Goal: Task Accomplishment & Management: Manage account settings

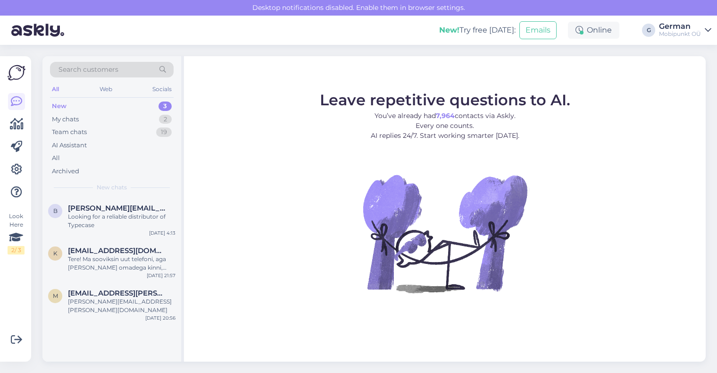
click at [67, 109] on div "New 3" at bounding box center [112, 106] width 124 height 13
click at [72, 121] on div "My chats" at bounding box center [65, 119] width 27 height 9
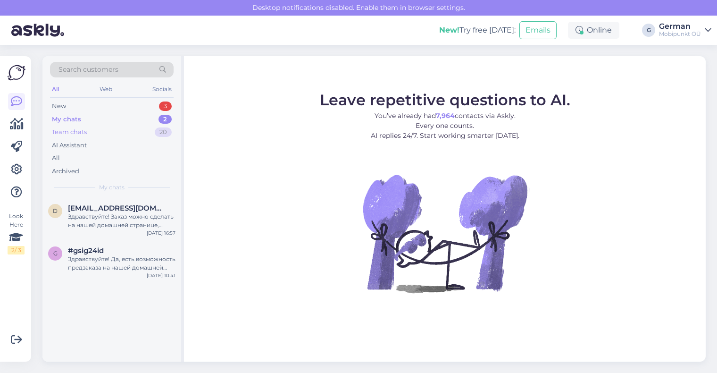
click at [63, 133] on div "Team chats" at bounding box center [69, 131] width 35 height 9
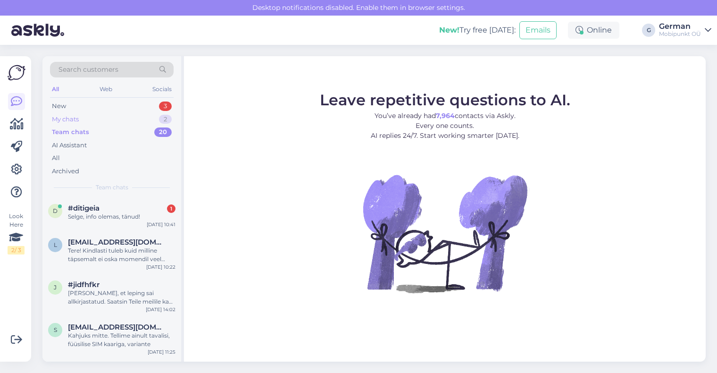
click at [64, 119] on div "My chats" at bounding box center [65, 119] width 27 height 9
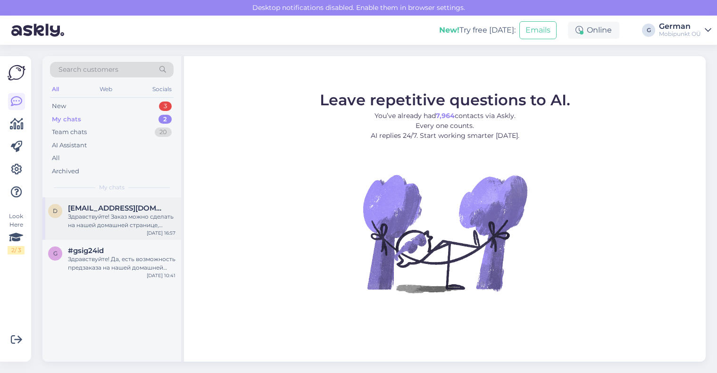
click at [119, 216] on div "Здравствуйте! Заказ можно сделать на нашей домашней странице, сделав предоплату…" at bounding box center [122, 220] width 108 height 17
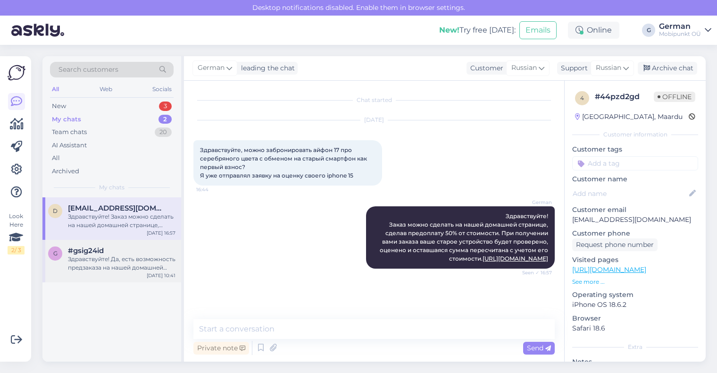
click at [106, 260] on div "Здравствуйте! Да, есть возможность предзаказа на нашей домашней странице. Время…" at bounding box center [122, 263] width 108 height 17
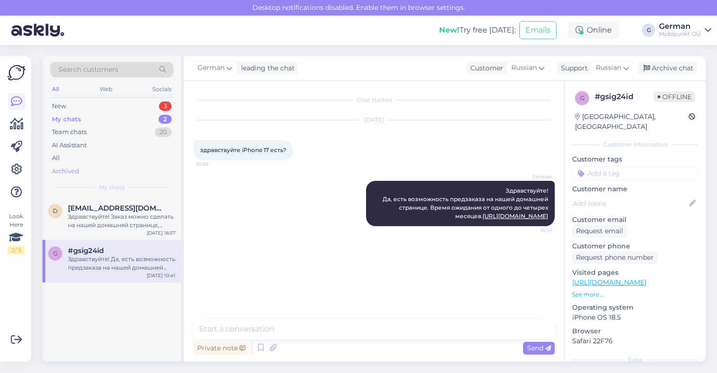
click at [74, 165] on div "Archived" at bounding box center [112, 171] width 124 height 13
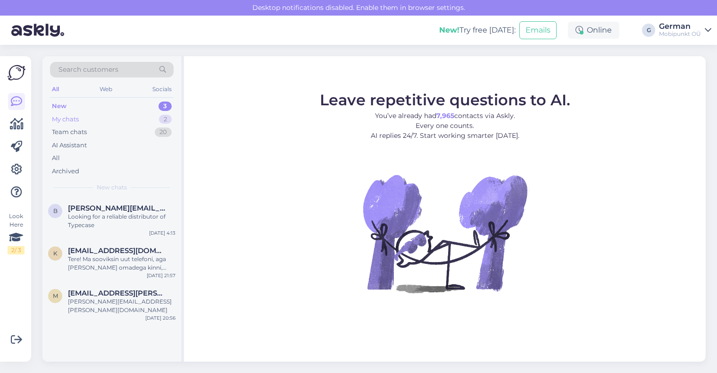
click at [61, 120] on div "My chats" at bounding box center [65, 119] width 27 height 9
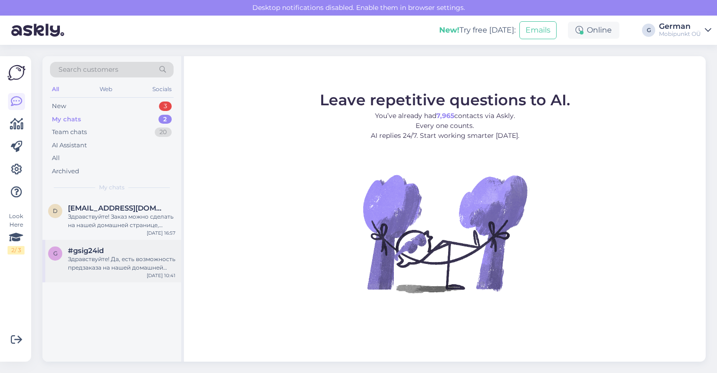
click at [102, 274] on div "g #gsig24id Здравствуйте! Да, есть возможность предзаказа на нашей домашней стр…" at bounding box center [111, 261] width 139 height 42
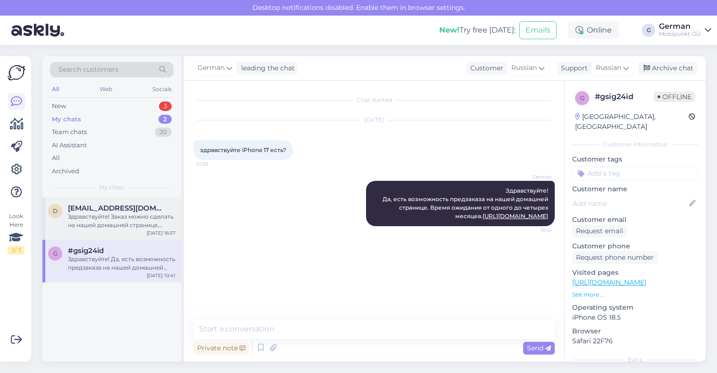
click at [112, 208] on span "[EMAIL_ADDRESS][DOMAIN_NAME]" at bounding box center [117, 208] width 98 height 8
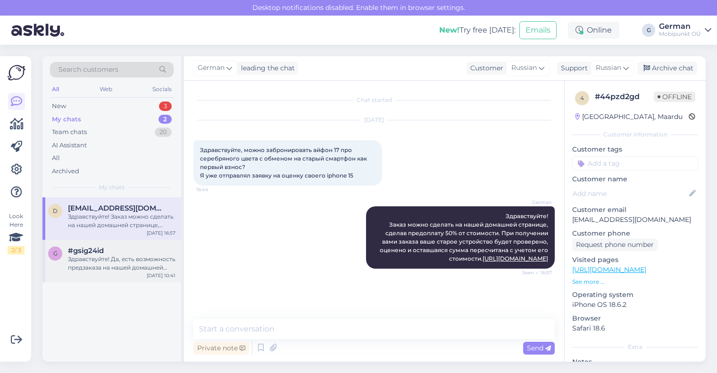
click at [94, 262] on div "Здравствуйте! Да, есть возможность предзаказа на нашей домашней странице. Время…" at bounding box center [122, 263] width 108 height 17
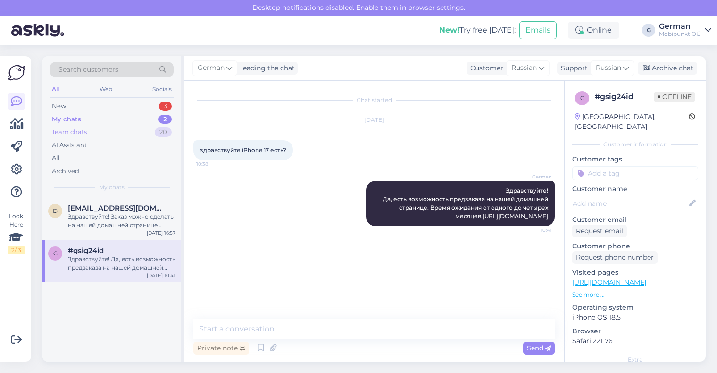
click at [78, 134] on div "Team chats" at bounding box center [69, 131] width 35 height 9
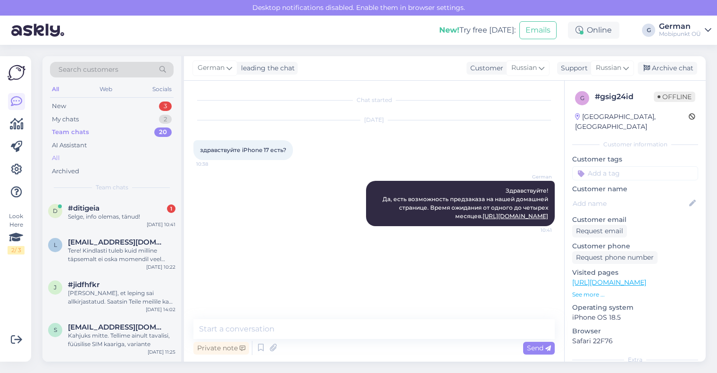
click at [57, 156] on div "All" at bounding box center [56, 157] width 8 height 9
click at [53, 102] on div "New" at bounding box center [59, 105] width 14 height 9
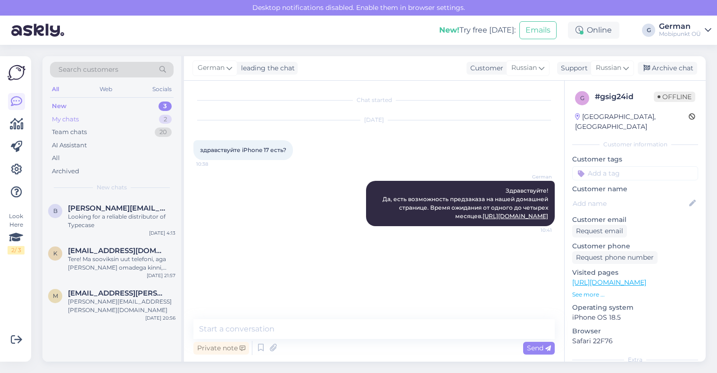
click at [76, 120] on div "My chats" at bounding box center [65, 119] width 27 height 9
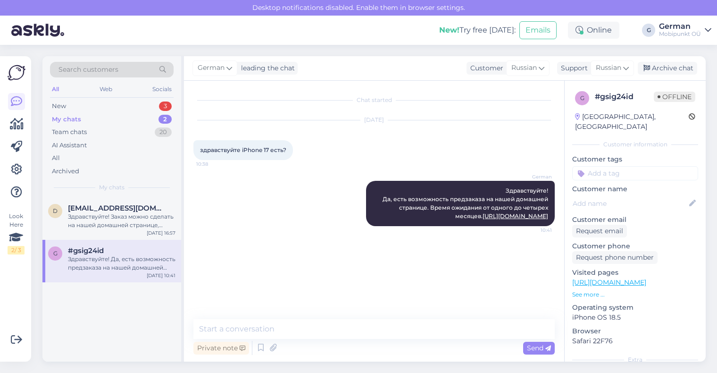
click at [76, 120] on div "My chats" at bounding box center [66, 119] width 29 height 9
click at [78, 133] on div "Team chats" at bounding box center [69, 131] width 35 height 9
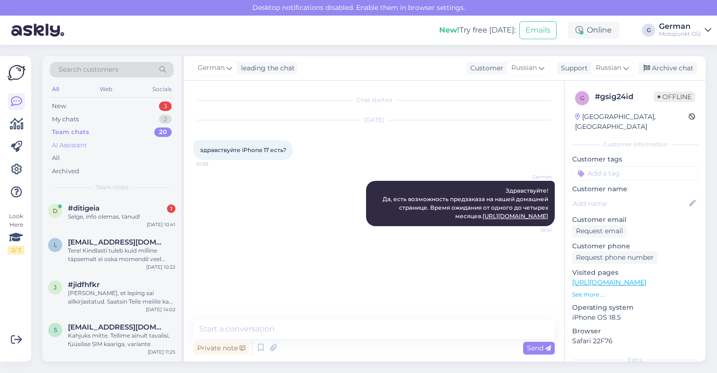
click at [75, 147] on div "AI Assistant" at bounding box center [69, 145] width 35 height 9
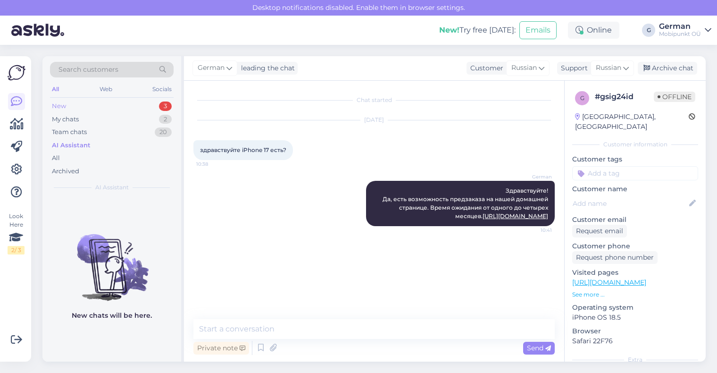
click at [63, 109] on div "New" at bounding box center [59, 105] width 14 height 9
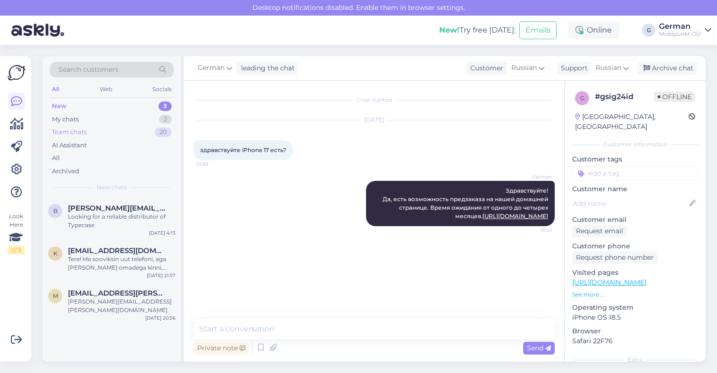
click at [72, 133] on div "Team chats" at bounding box center [69, 131] width 35 height 9
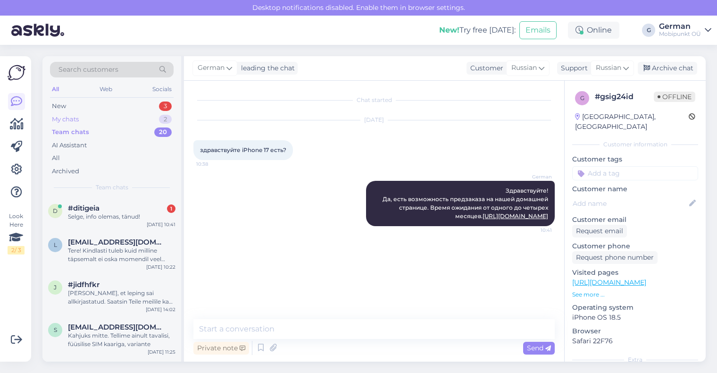
click at [70, 116] on div "My chats" at bounding box center [65, 119] width 27 height 9
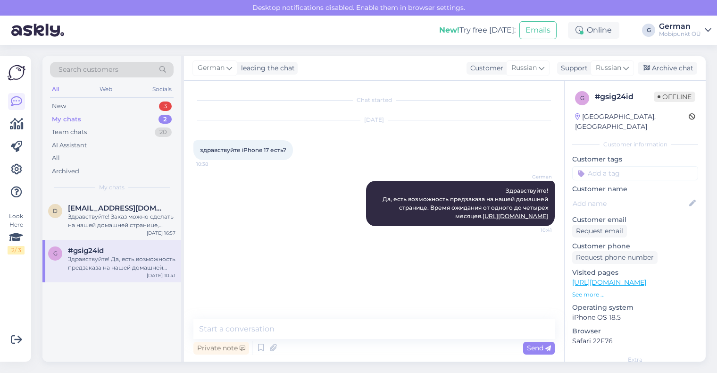
click at [27, 33] on img at bounding box center [37, 30] width 53 height 29
click at [20, 72] on img at bounding box center [17, 73] width 18 height 18
click at [19, 75] on img at bounding box center [17, 73] width 18 height 18
click at [16, 102] on icon at bounding box center [16, 101] width 11 height 11
click at [18, 129] on icon at bounding box center [17, 123] width 14 height 11
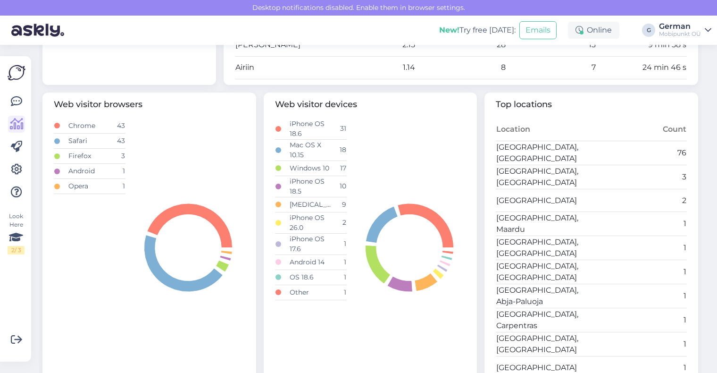
scroll to position [434, 0]
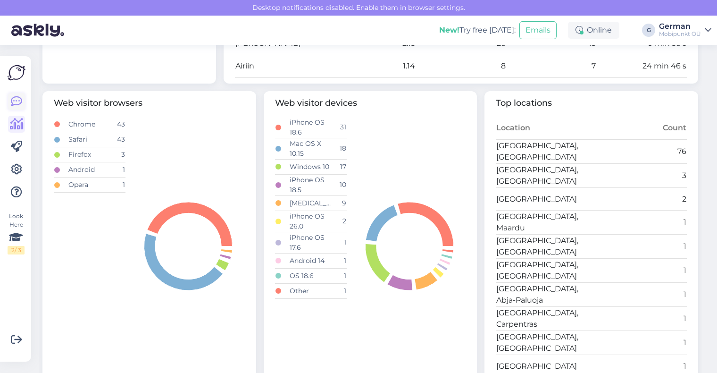
click at [13, 99] on icon at bounding box center [16, 101] width 11 height 11
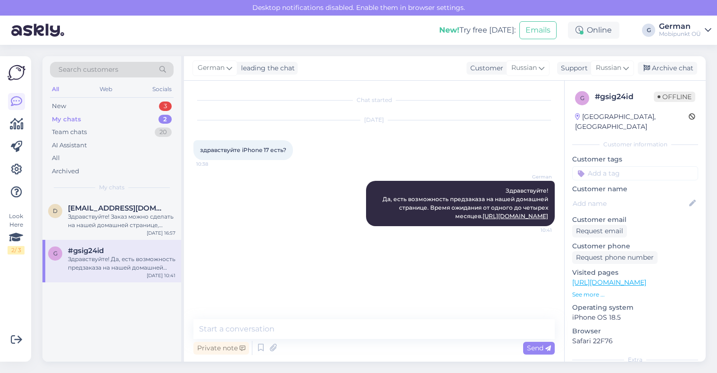
click at [708, 29] on icon at bounding box center [708, 30] width 7 height 8
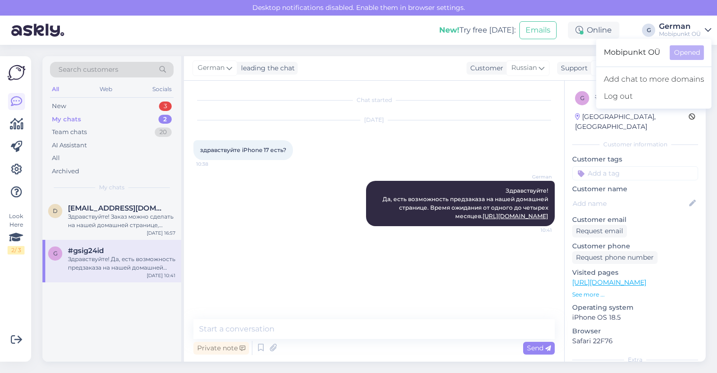
click at [330, 120] on div "[DATE]" at bounding box center [373, 120] width 361 height 8
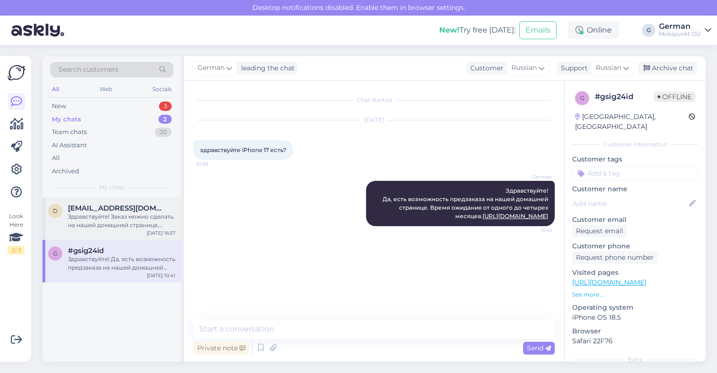
click at [119, 210] on span "[EMAIL_ADDRESS][DOMAIN_NAME]" at bounding box center [117, 208] width 98 height 8
